Goal: Task Accomplishment & Management: Use online tool/utility

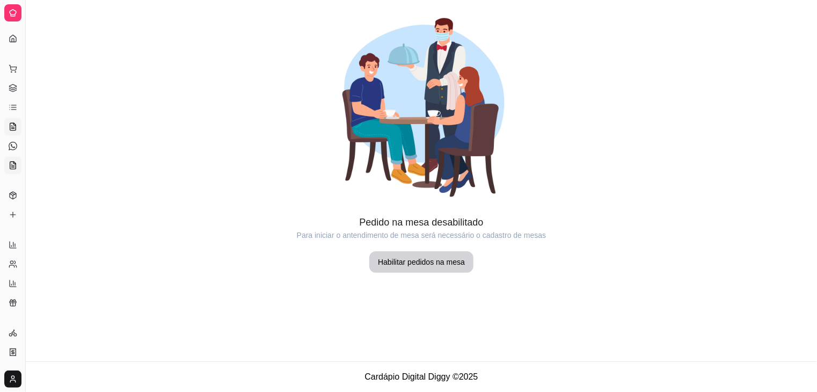
click at [15, 161] on icon at bounding box center [13, 165] width 9 height 9
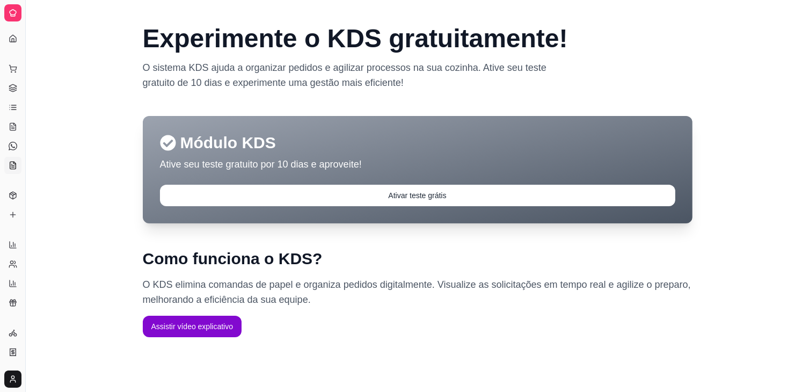
click at [11, 43] on div "Dia a dia" at bounding box center [12, 51] width 17 height 17
click at [12, 37] on icon at bounding box center [13, 38] width 9 height 9
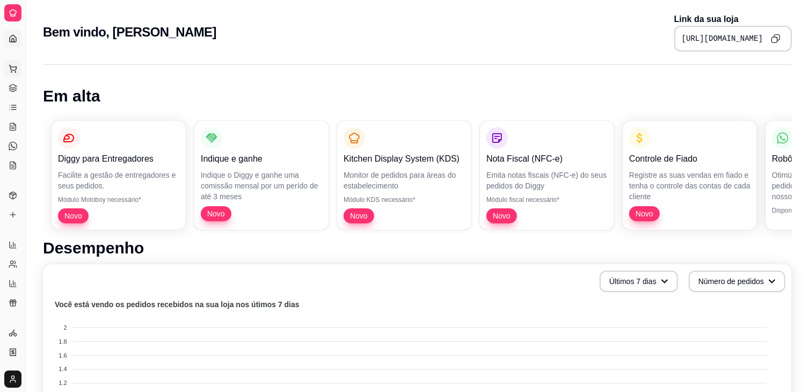
click at [13, 67] on icon at bounding box center [12, 67] width 7 height 5
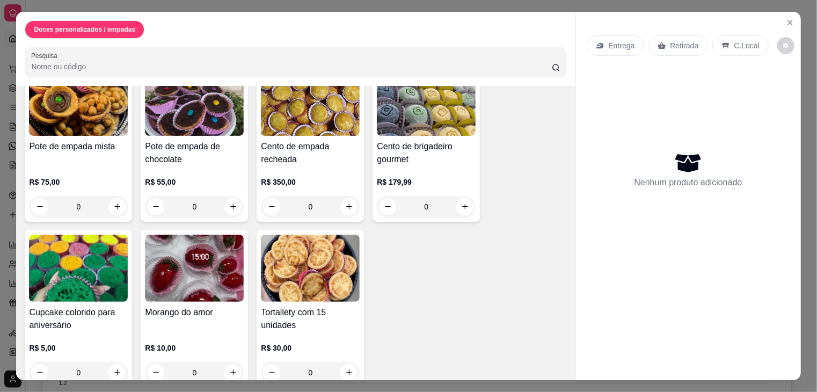
scroll to position [258, 0]
click at [774, 112] on div "Nenhum produto adicionado" at bounding box center [687, 169] width 203 height 210
click at [805, 8] on div "Doces personalizados / empadas Pesquisa Item avulso Doces personalizados / empa…" at bounding box center [408, 196] width 817 height 392
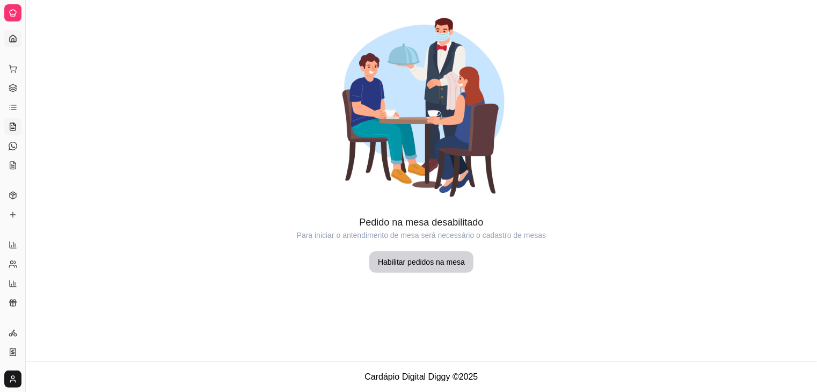
click at [13, 38] on icon at bounding box center [13, 38] width 9 height 9
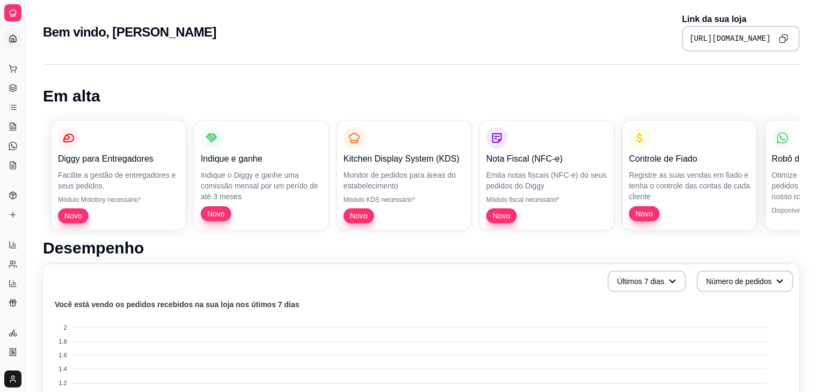
click at [13, 38] on icon at bounding box center [13, 38] width 9 height 9
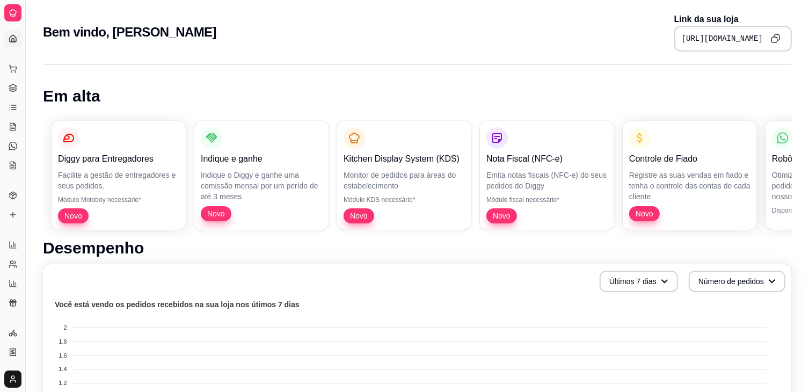
click at [8, 39] on link "Dashboard" at bounding box center [12, 38] width 17 height 17
click at [9, 68] on icon at bounding box center [13, 68] width 9 height 9
